Goal: Find specific page/section: Find specific page/section

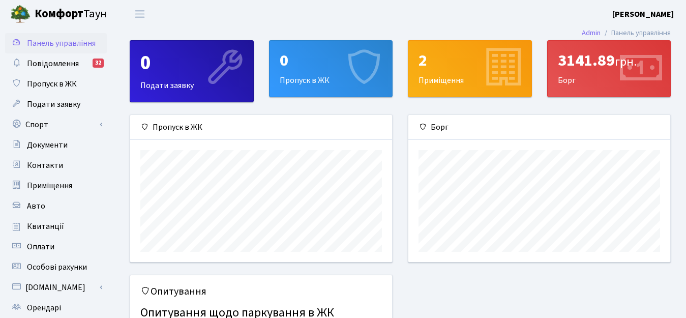
click at [598, 65] on div "3141.89 грн." at bounding box center [609, 60] width 103 height 19
click at [603, 82] on div "3141.89 грн. [GEOGRAPHIC_DATA]" at bounding box center [609, 69] width 123 height 56
click at [47, 225] on span "Квитанції" at bounding box center [45, 226] width 37 height 11
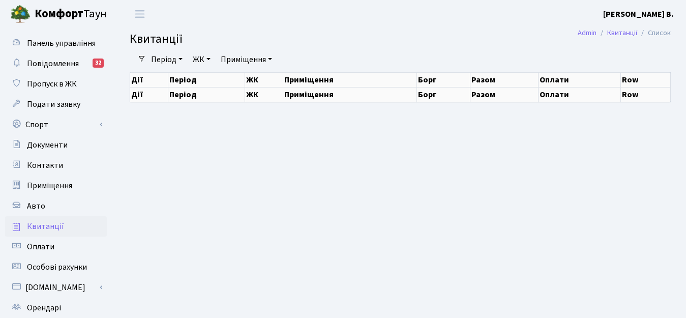
select select "25"
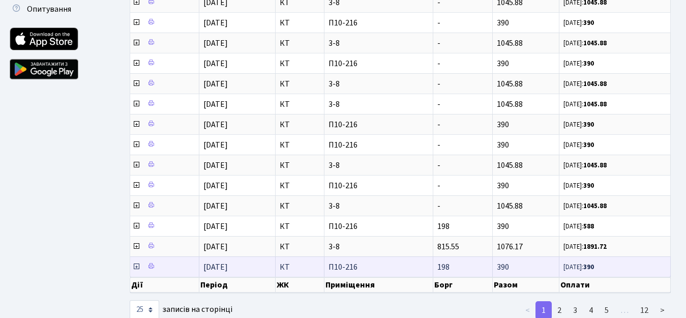
scroll to position [1, 0]
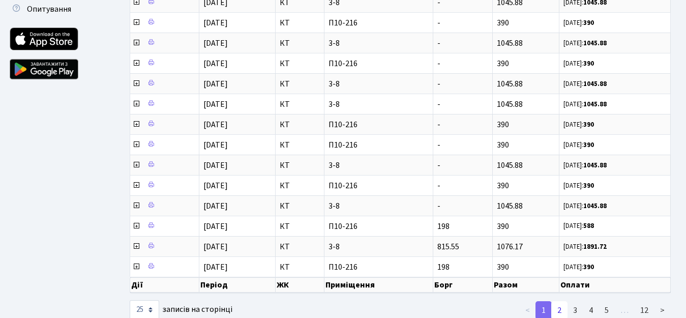
click at [559, 309] on link "2" at bounding box center [560, 310] width 16 height 18
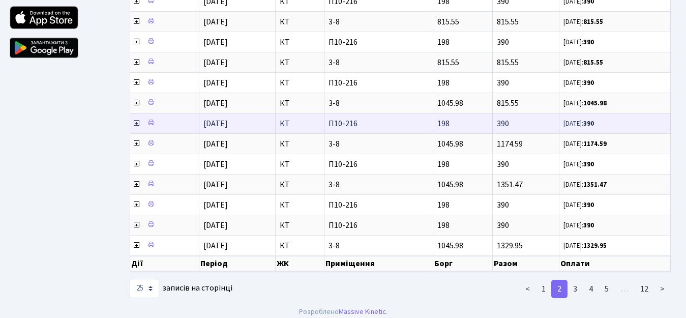
scroll to position [367, 0]
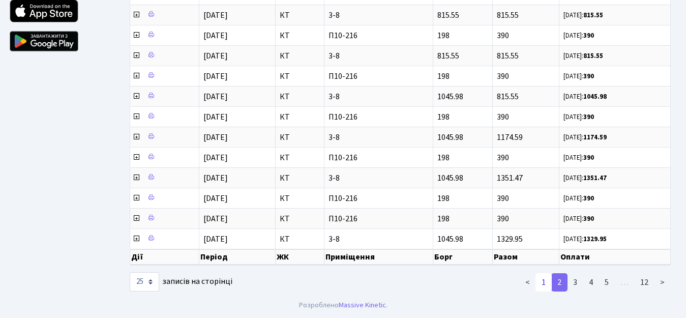
click at [543, 282] on link "1" at bounding box center [544, 282] width 16 height 18
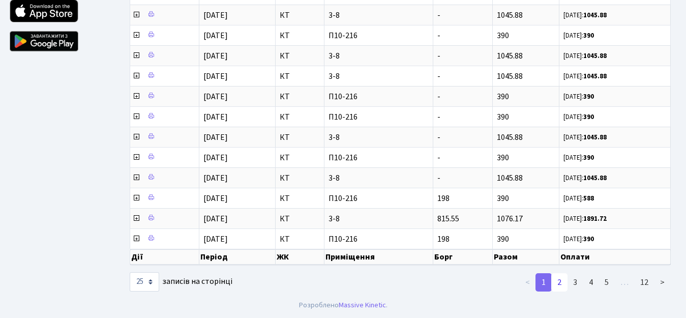
click at [558, 280] on link "2" at bounding box center [560, 282] width 16 height 18
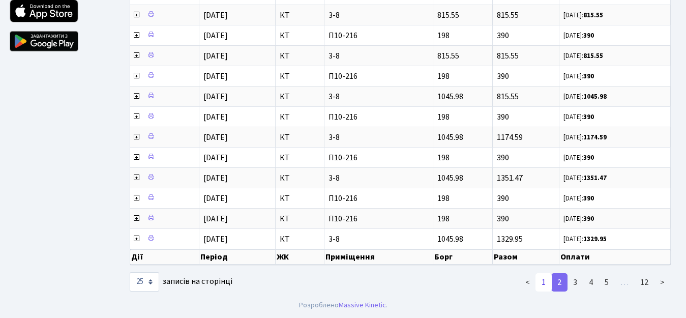
click at [544, 281] on link "1" at bounding box center [544, 282] width 16 height 18
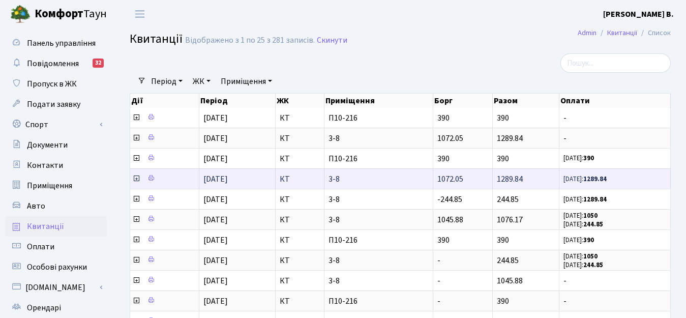
scroll to position [169, 0]
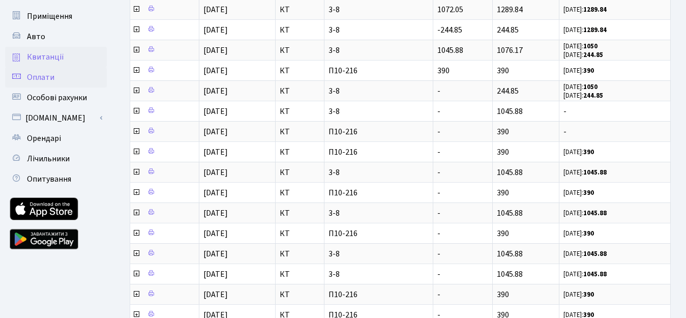
click at [53, 78] on span "Оплати" at bounding box center [40, 77] width 27 height 11
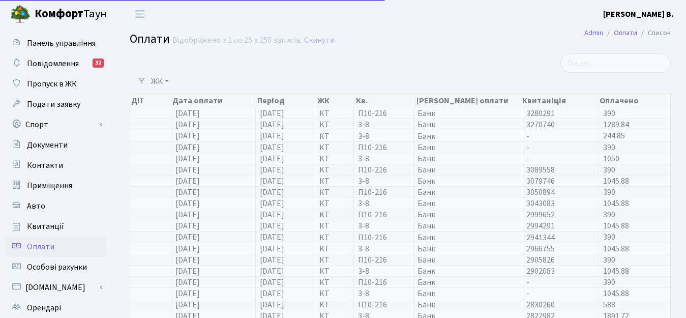
select select "25"
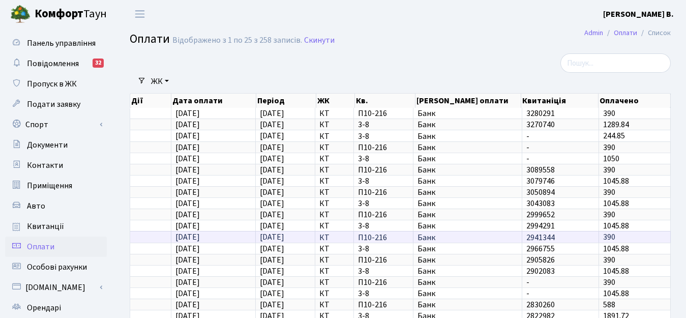
scroll to position [85, 0]
